Goal: Task Accomplishment & Management: Manage account settings

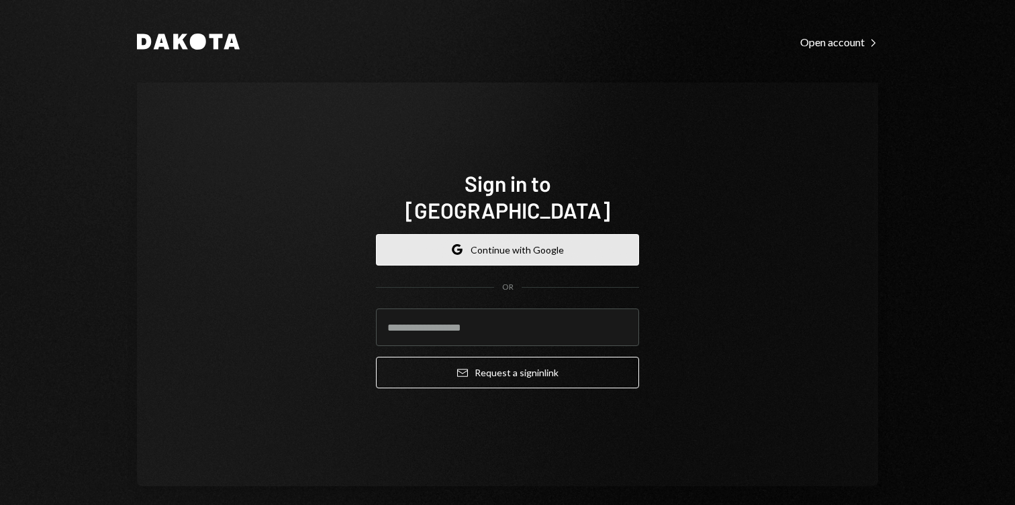
click at [444, 234] on button "Google Continue with Google" at bounding box center [507, 250] width 263 height 32
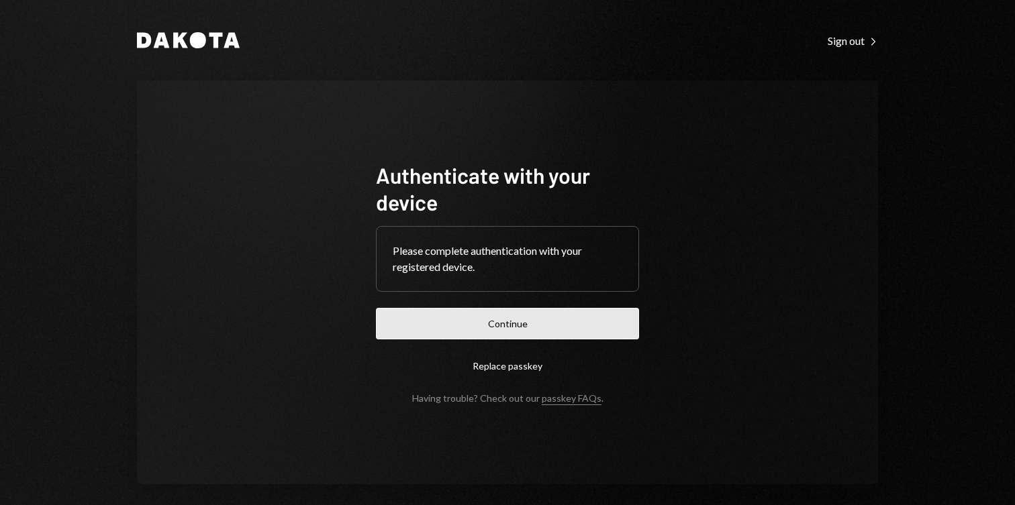
click at [497, 316] on button "Continue" at bounding box center [507, 324] width 263 height 32
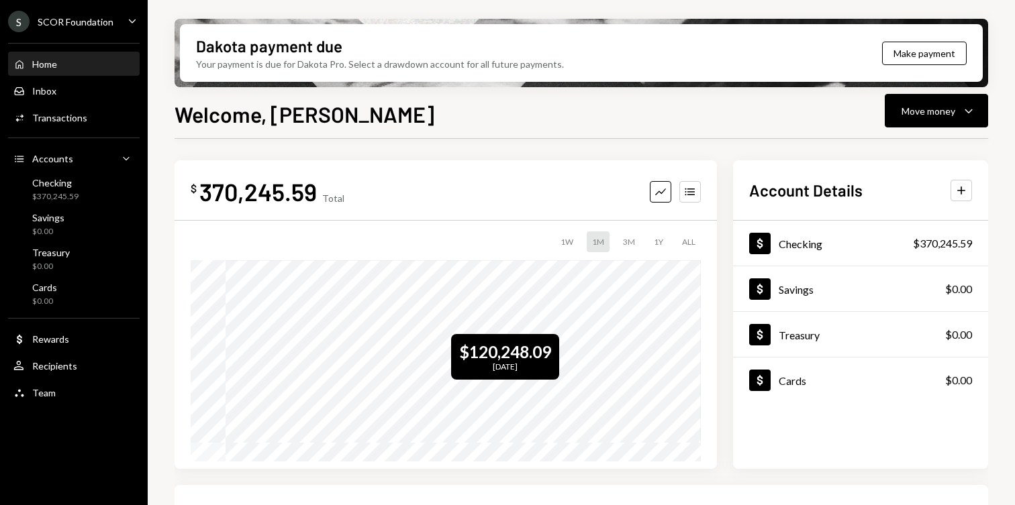
scroll to position [303, 0]
